Goal: Check status: Check status

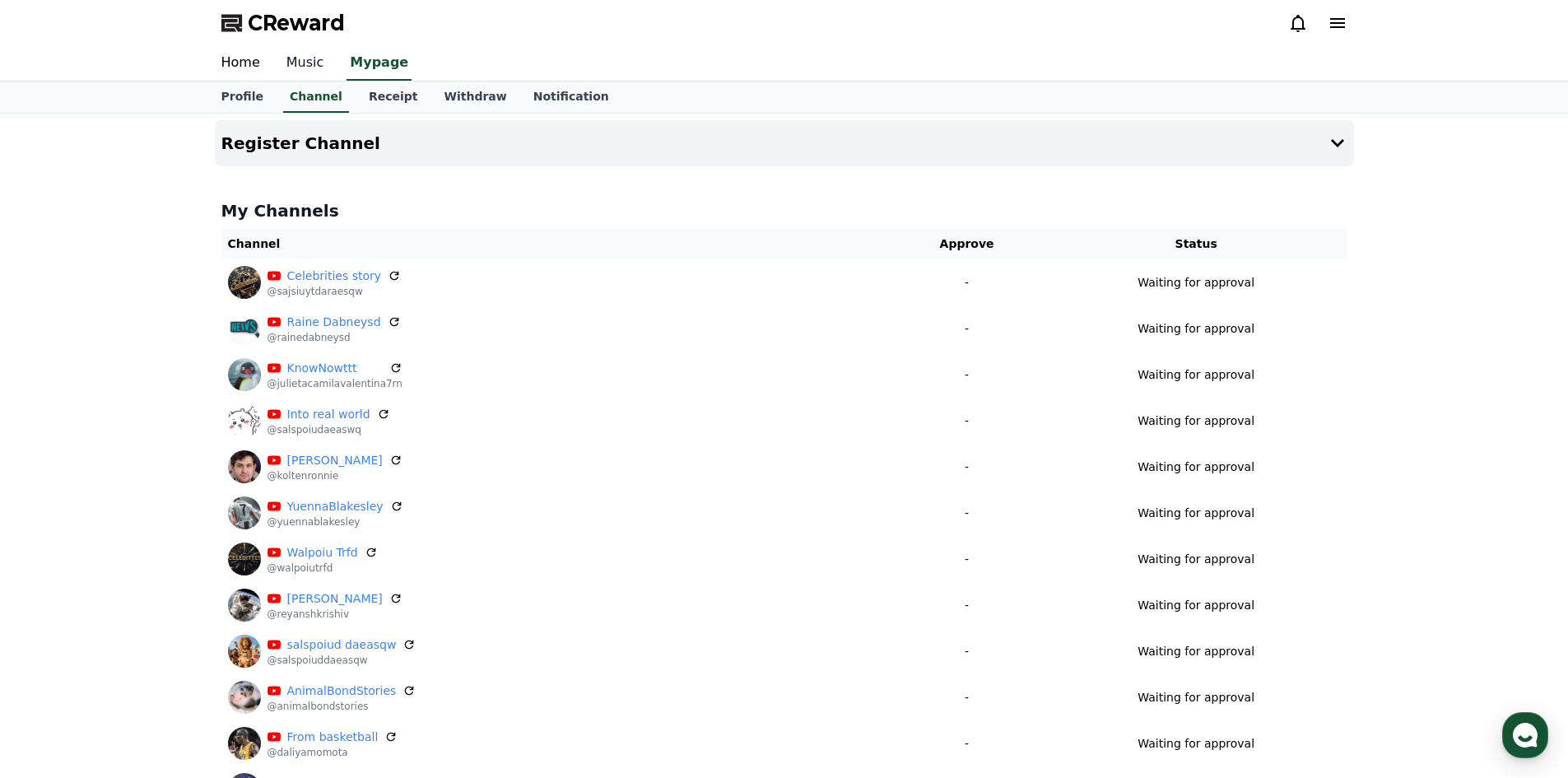
drag, startPoint x: 300, startPoint y: 59, endPoint x: 291, endPoint y: 67, distance: 12.0
click at [300, 59] on link "Music" at bounding box center [305, 63] width 64 height 35
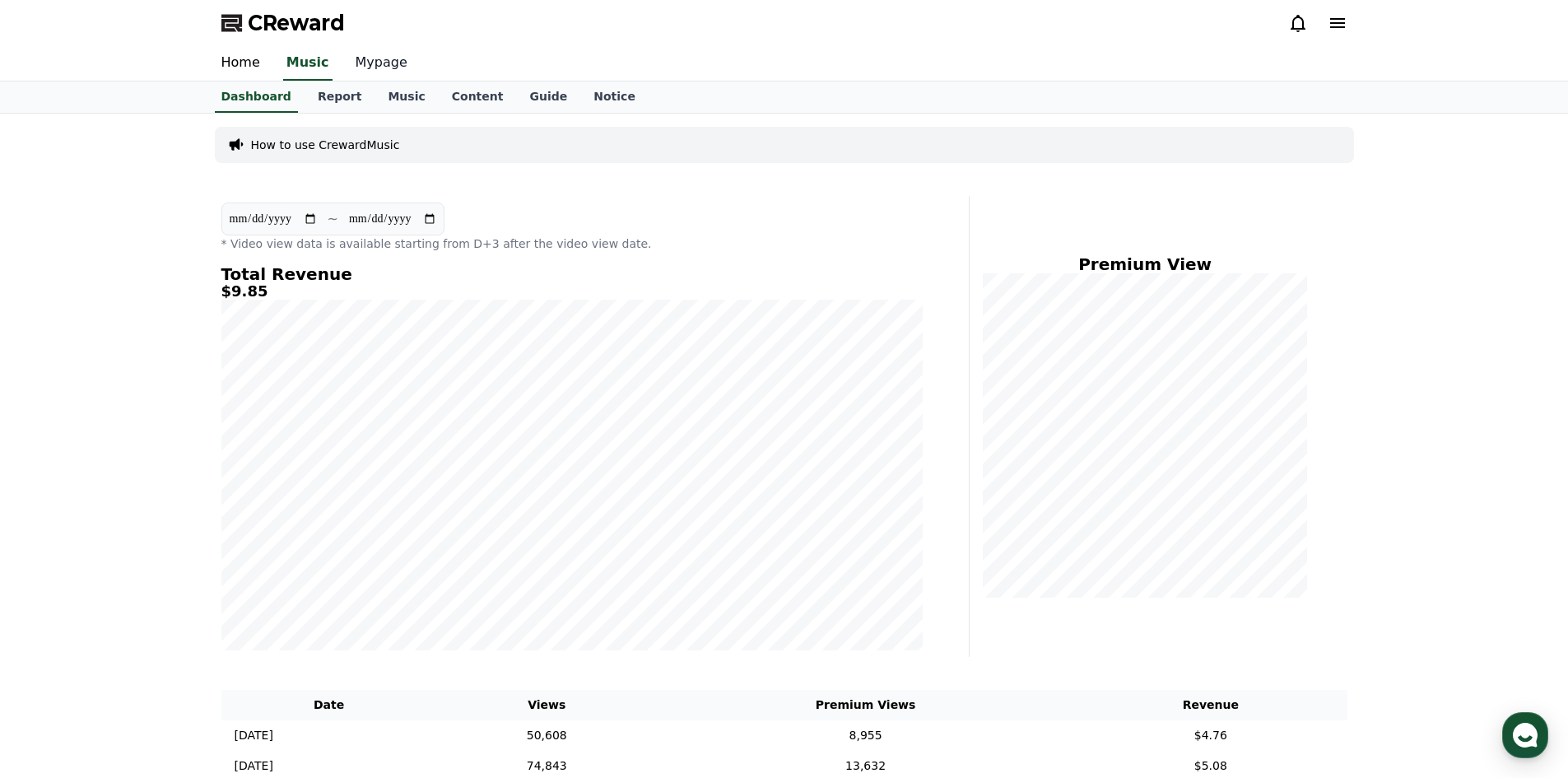
click at [375, 70] on link "Mypage" at bounding box center [381, 63] width 79 height 35
select select "**********"
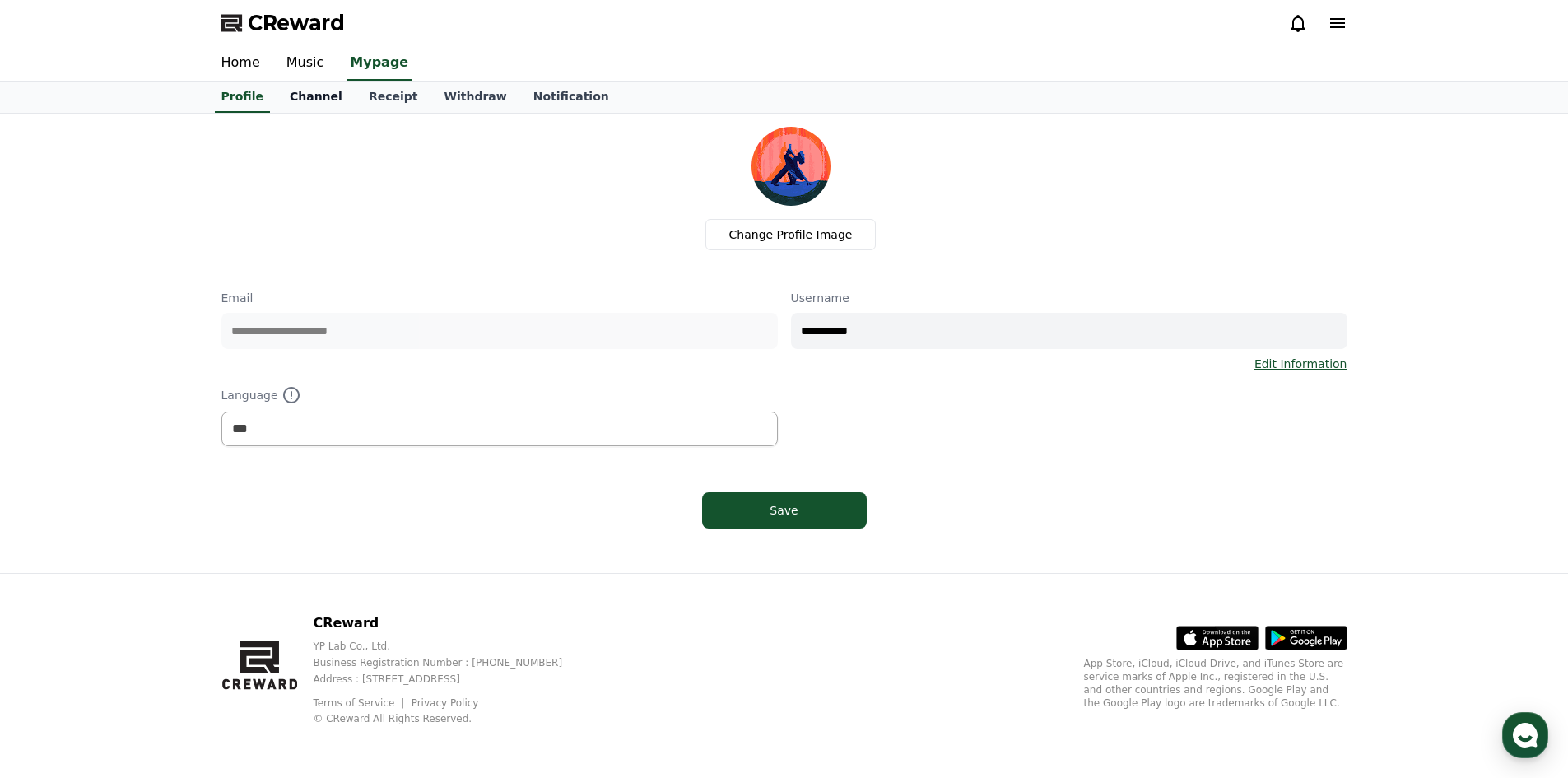
click at [301, 93] on link "Channel" at bounding box center [316, 96] width 79 height 31
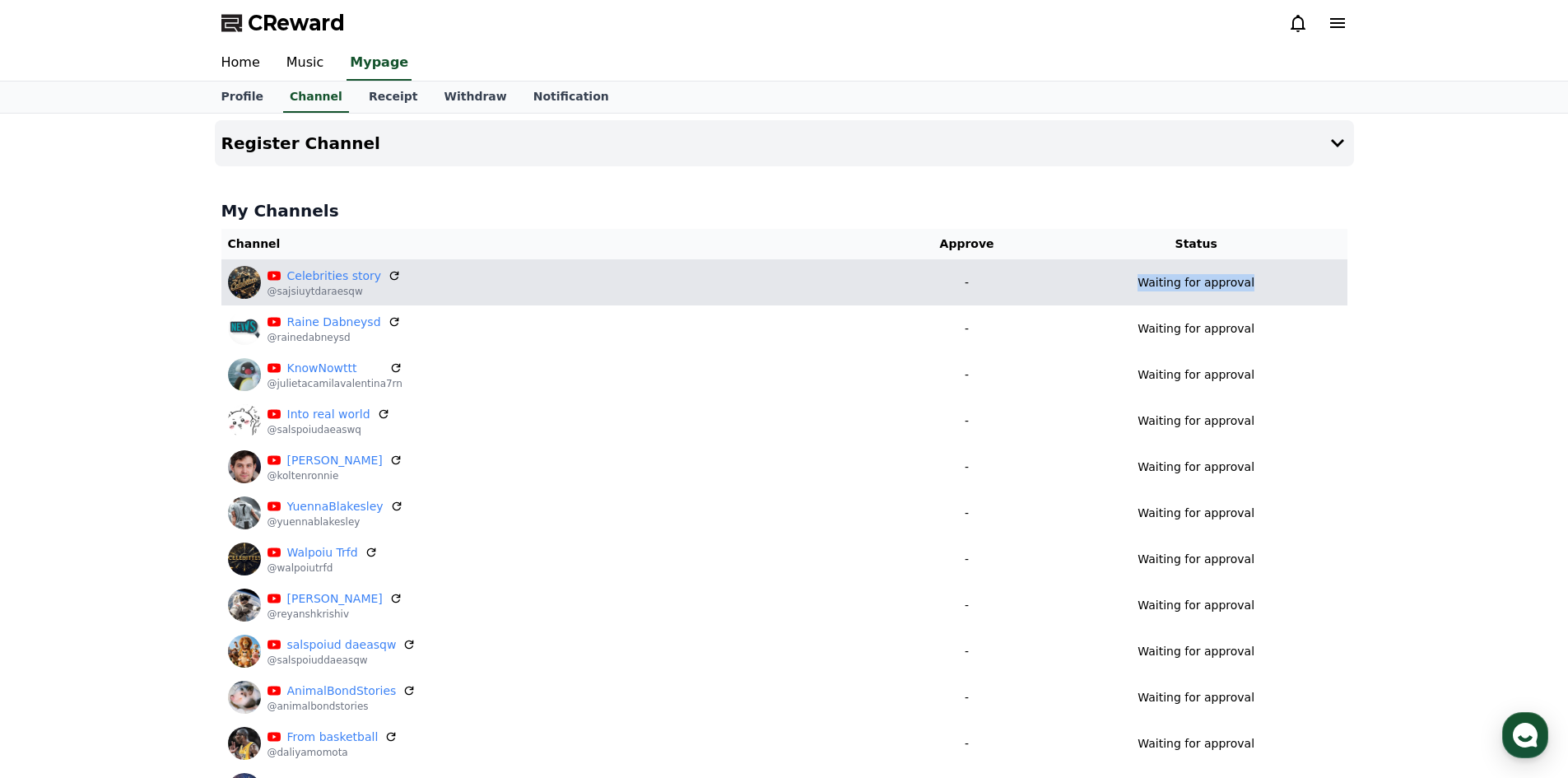
drag, startPoint x: 1130, startPoint y: 283, endPoint x: 1275, endPoint y: 289, distance: 145.1
click at [1275, 289] on div "Waiting for approval" at bounding box center [1197, 282] width 289 height 17
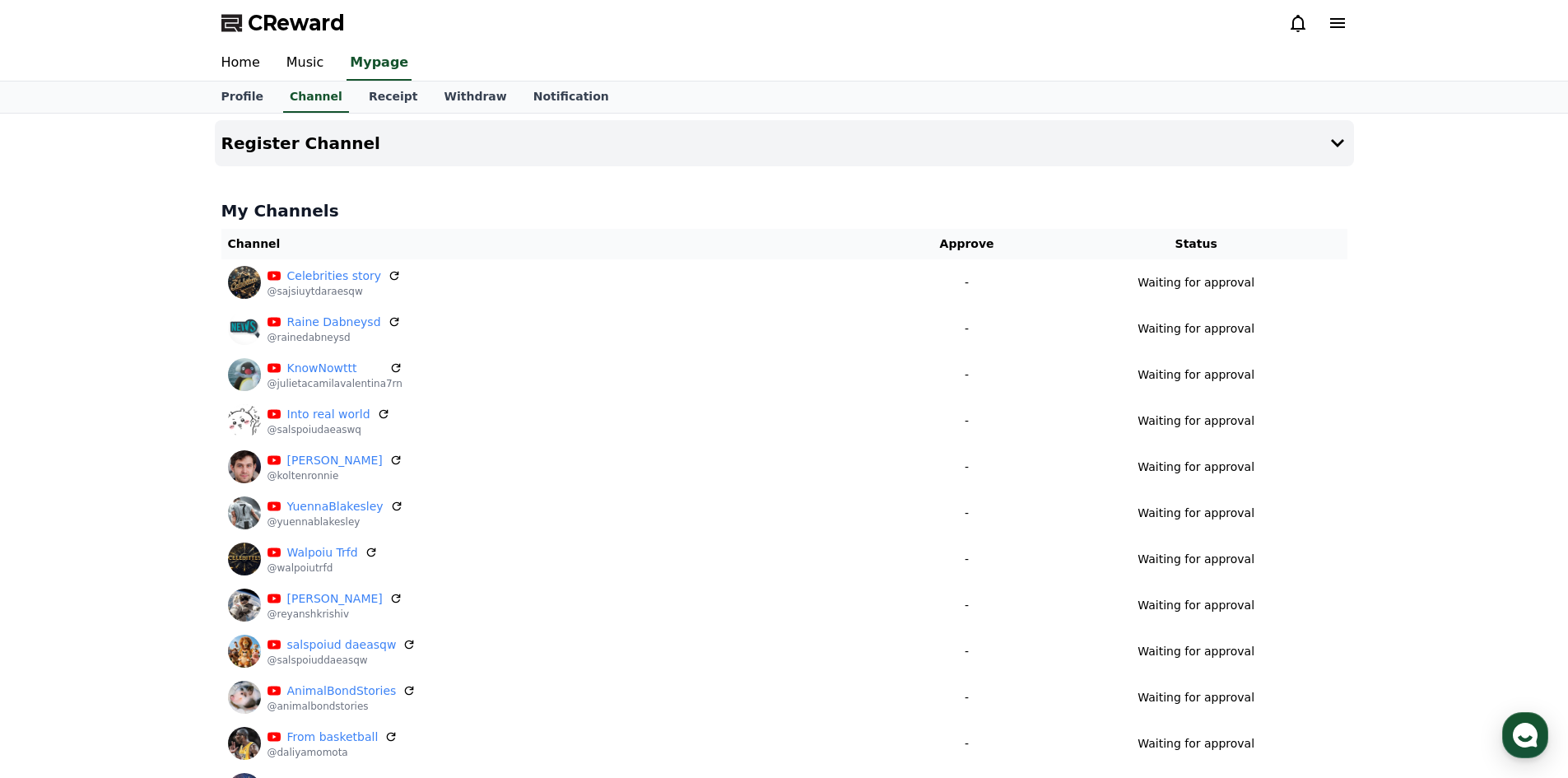
click at [1301, 29] on icon at bounding box center [1297, 23] width 15 height 17
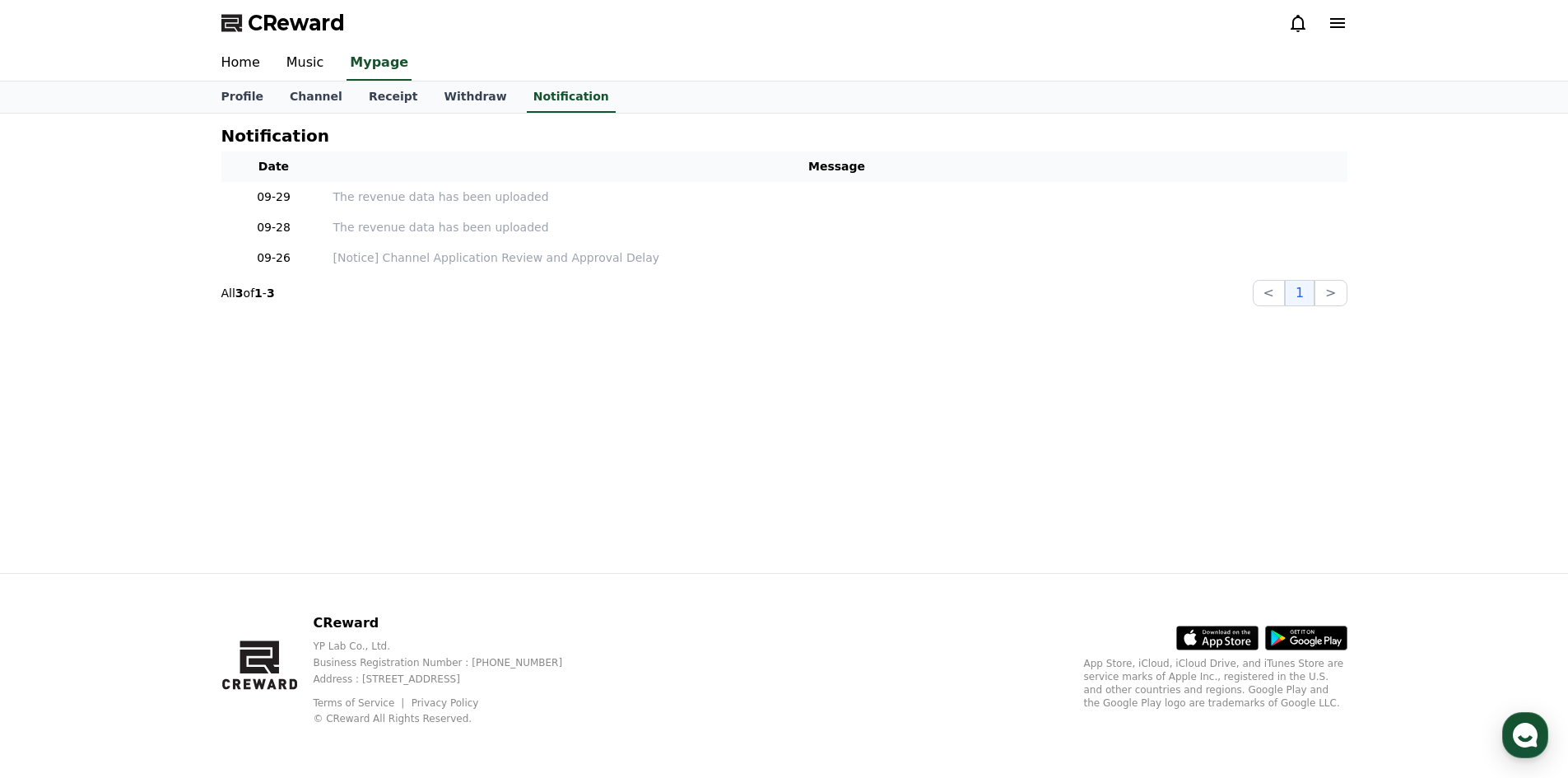
click at [438, 274] on div "Notification Date Message 09-29 The revenue data has been uploaded 09-28 The re…" at bounding box center [785, 217] width 1139 height 193
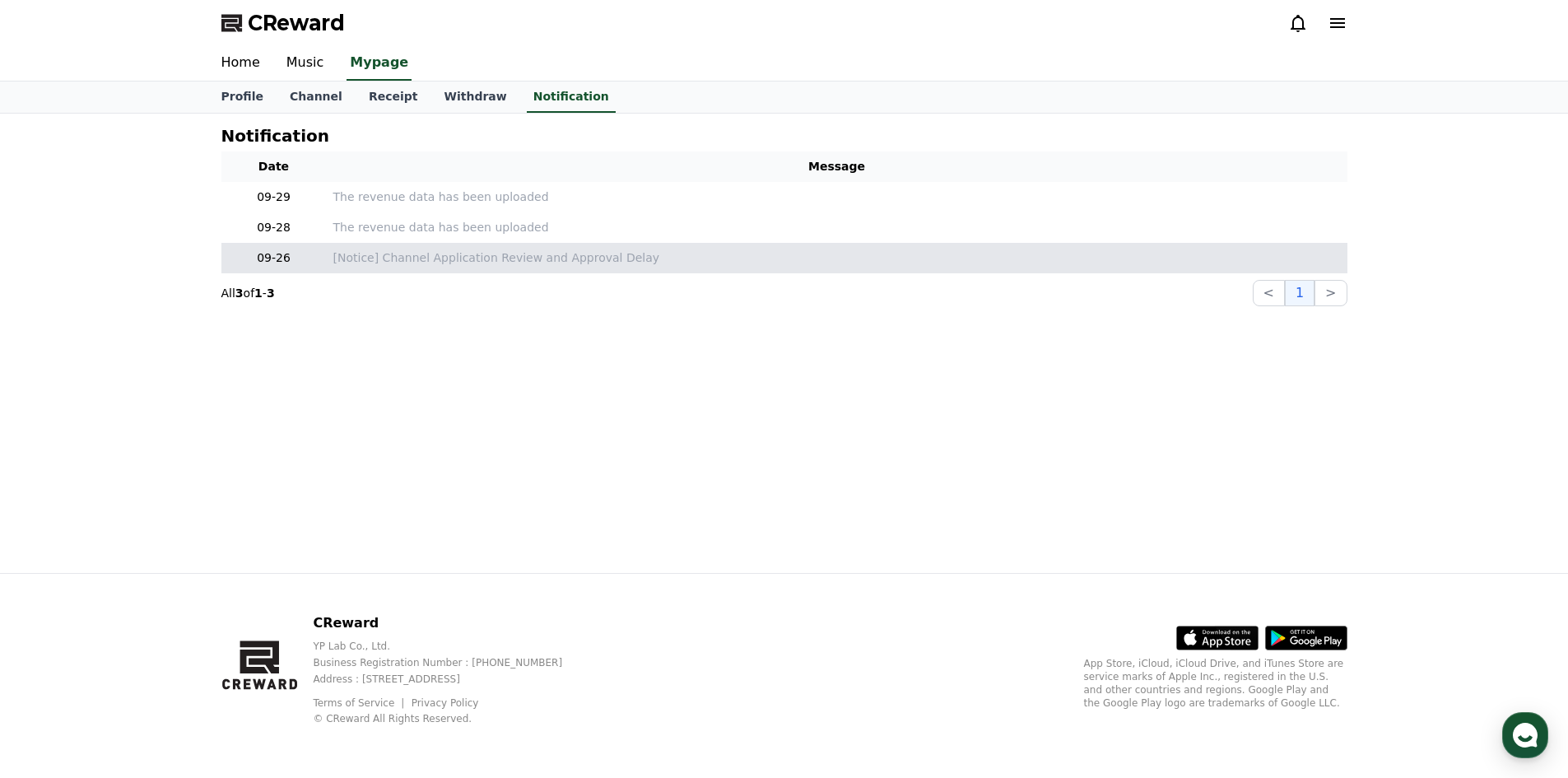
click at [448, 268] on td "[Notice] Channel Application Review and Approval Delay" at bounding box center [837, 258] width 1021 height 30
click at [451, 264] on p "[Notice] Channel Application Review and Approval Delay" at bounding box center [837, 257] width 1007 height 17
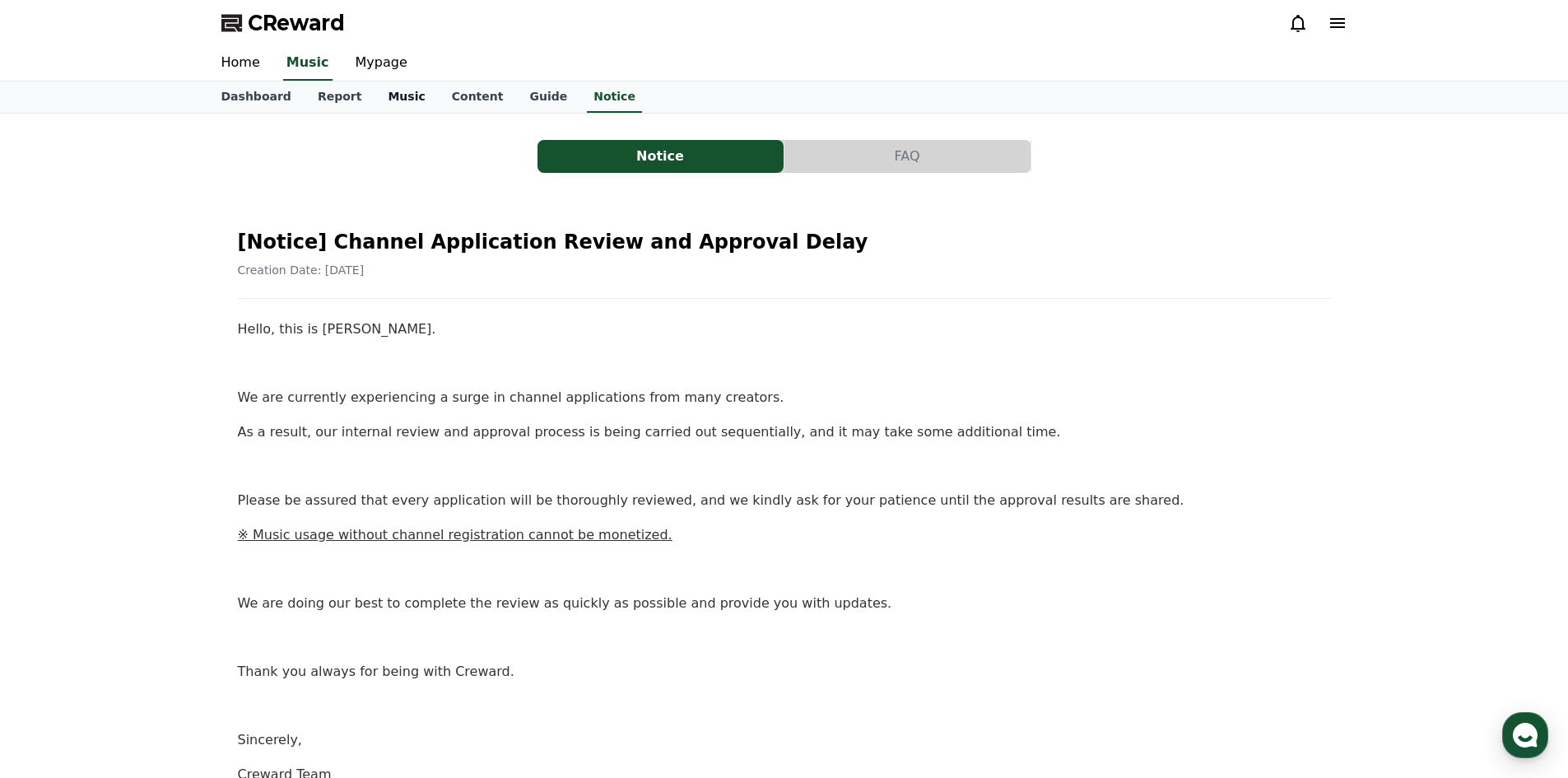
click at [405, 103] on link "Music" at bounding box center [405, 96] width 63 height 31
